Goal: Information Seeking & Learning: Learn about a topic

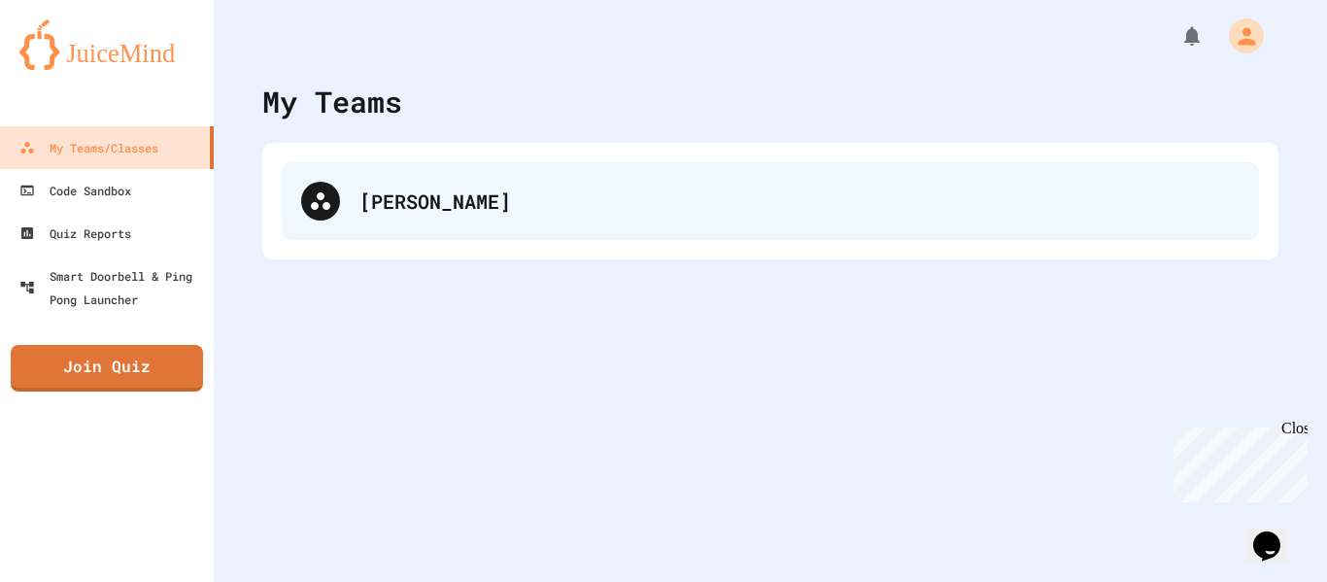
click at [373, 201] on div "[PERSON_NAME]" at bounding box center [799, 201] width 880 height 29
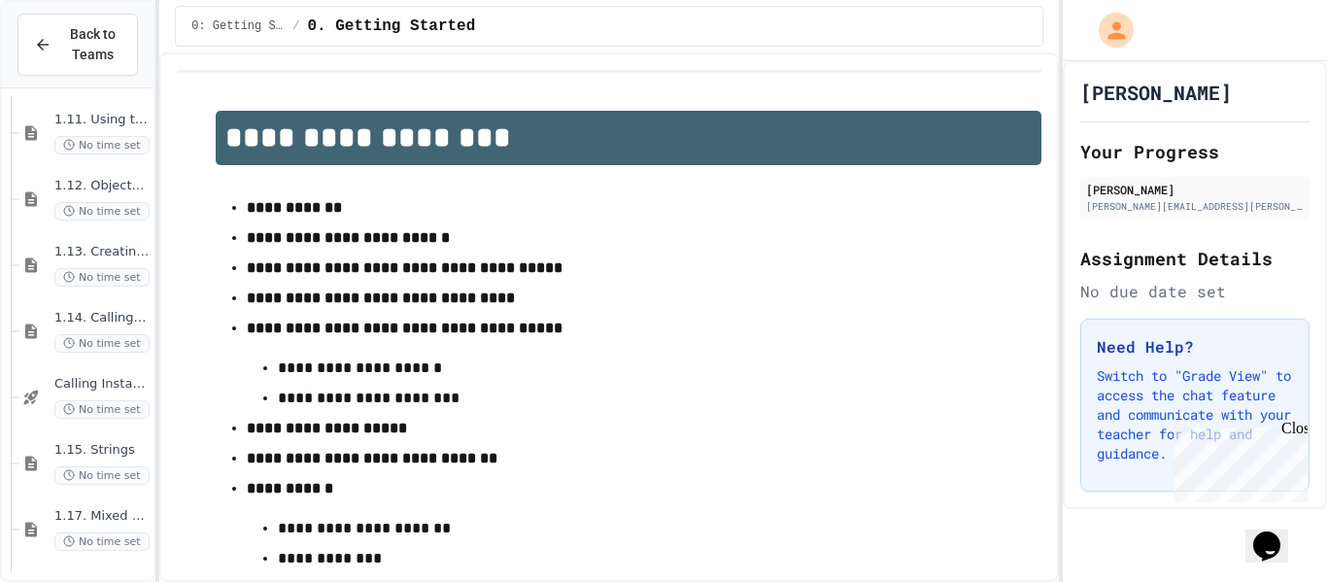
scroll to position [1860, 0]
click at [103, 514] on span "1.18. Coding Practice 1a (1.1-1.6)" at bounding box center [101, 514] width 95 height 17
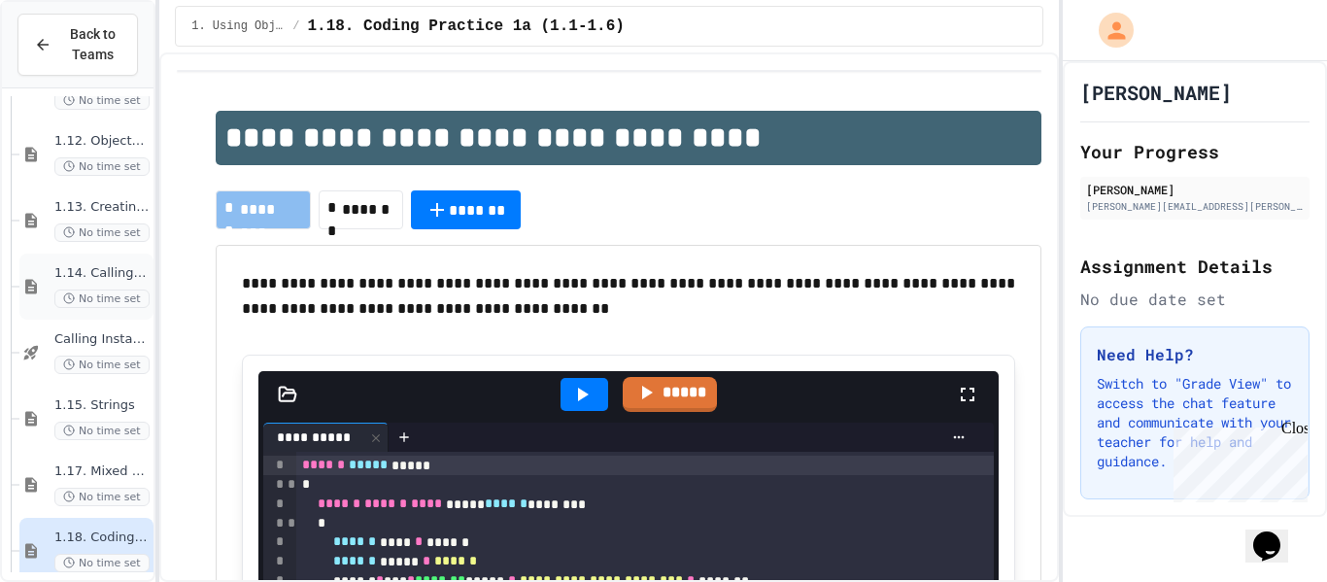
scroll to position [1860, 0]
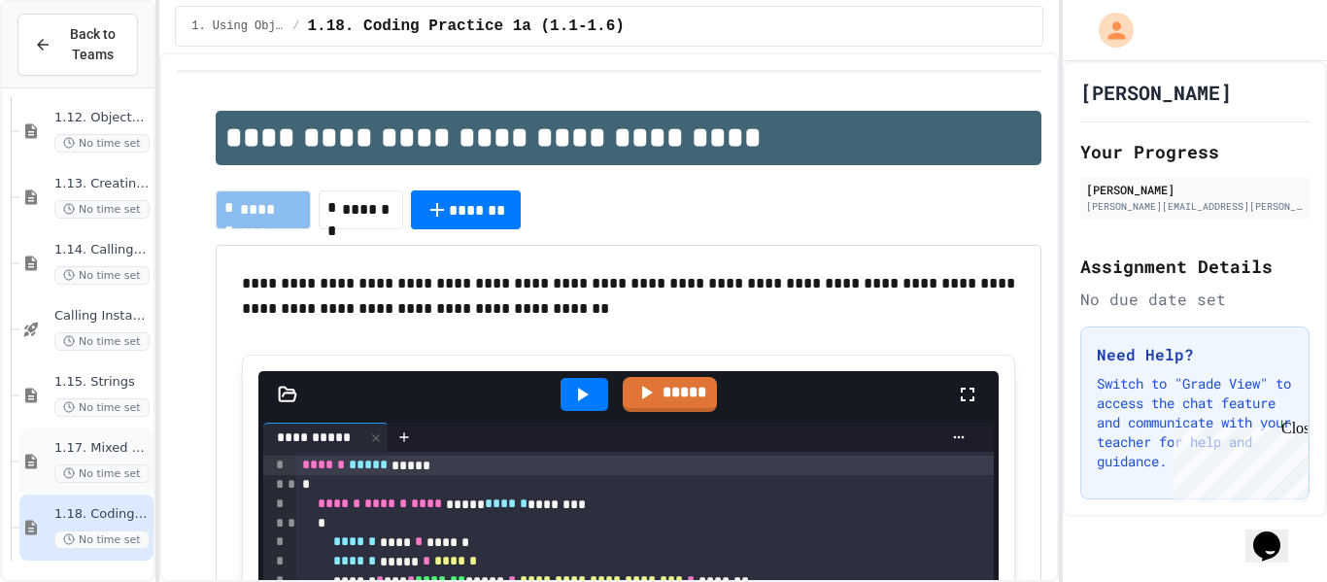
click at [93, 429] on div "1.17. Mixed Up Code Practice 1.1-1.6 No time set" at bounding box center [86, 461] width 134 height 66
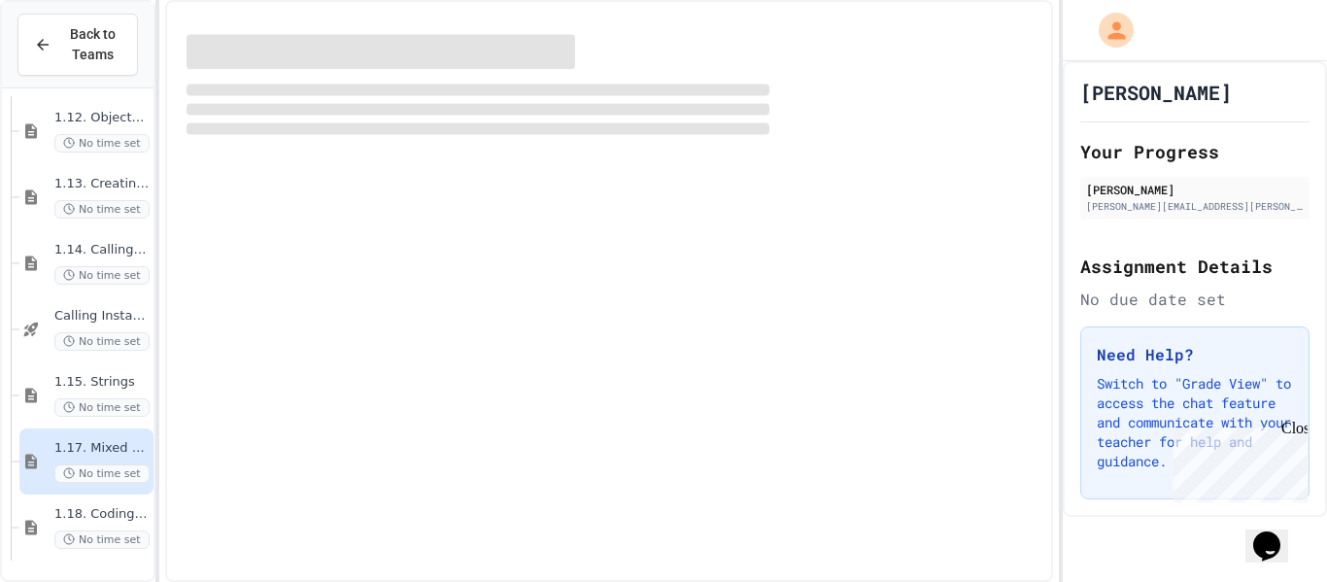
scroll to position [1836, 0]
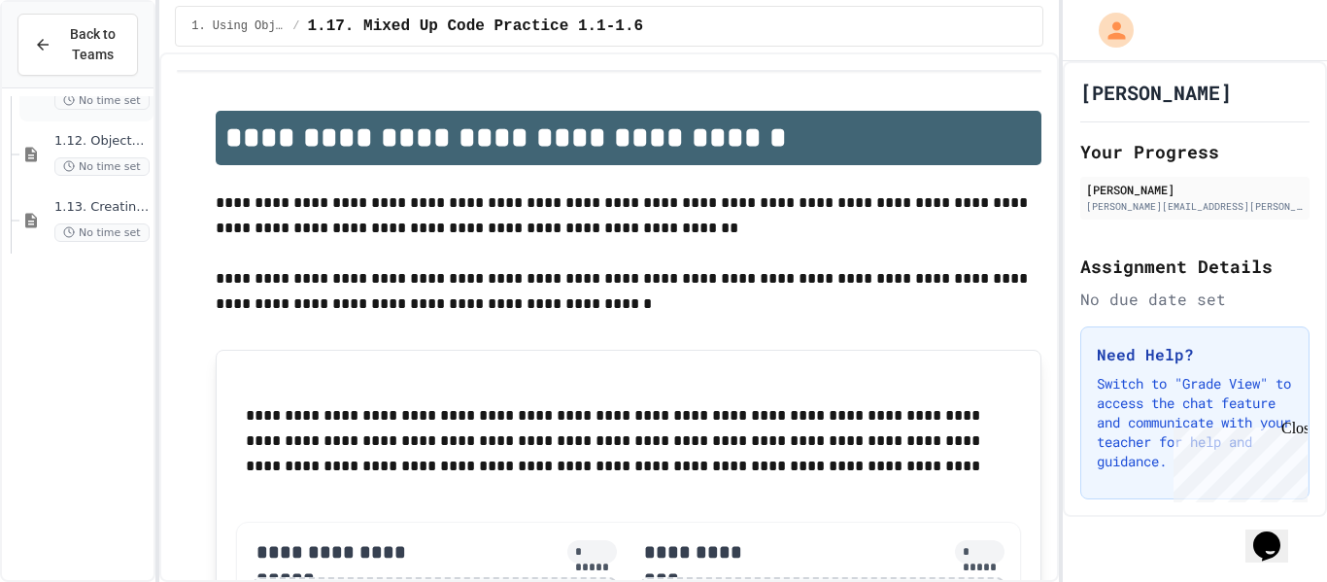
click at [90, 84] on span "1.11. Using the Math Class" at bounding box center [101, 75] width 95 height 17
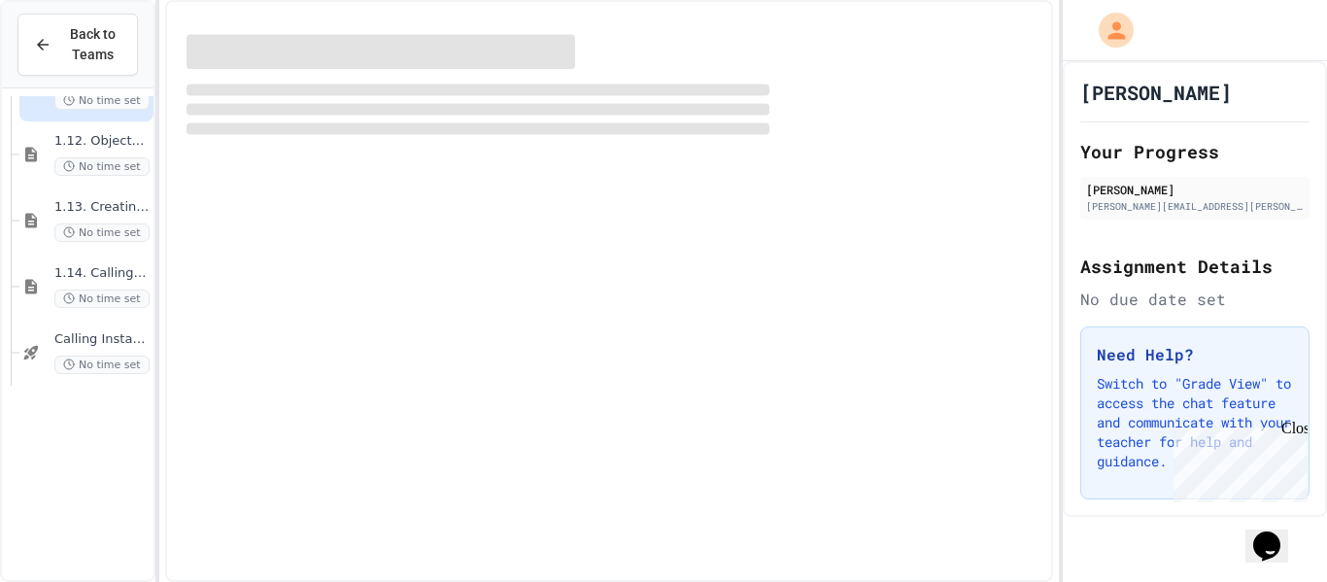
scroll to position [1514, 0]
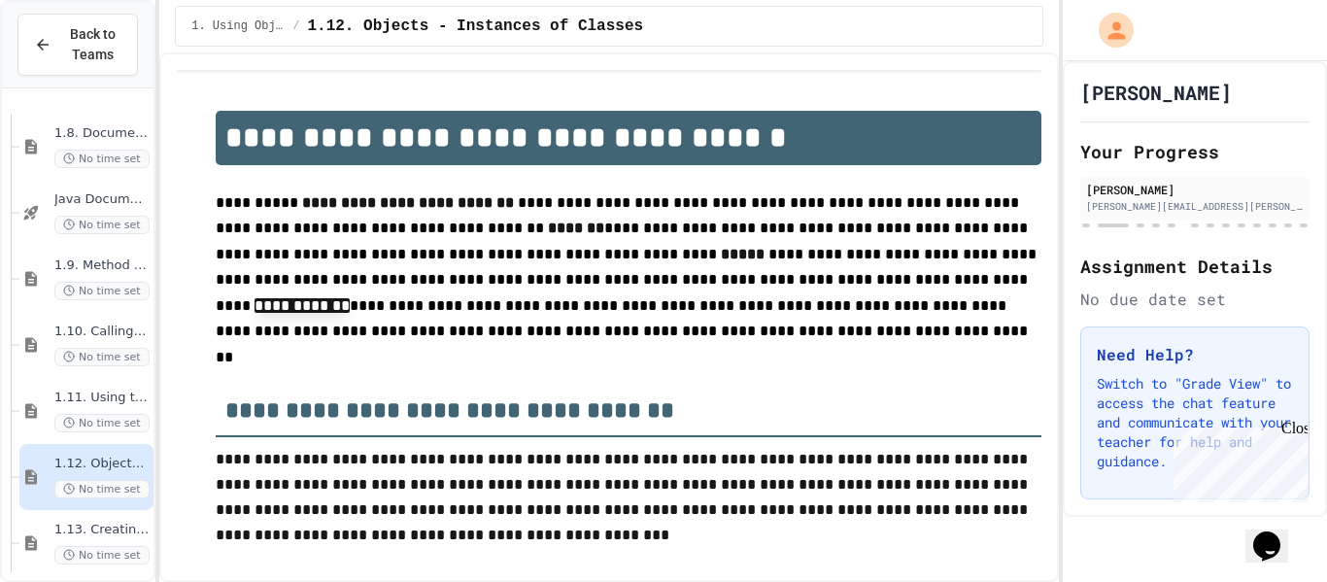
scroll to position [551, 0]
